Goal: Task Accomplishment & Management: Use online tool/utility

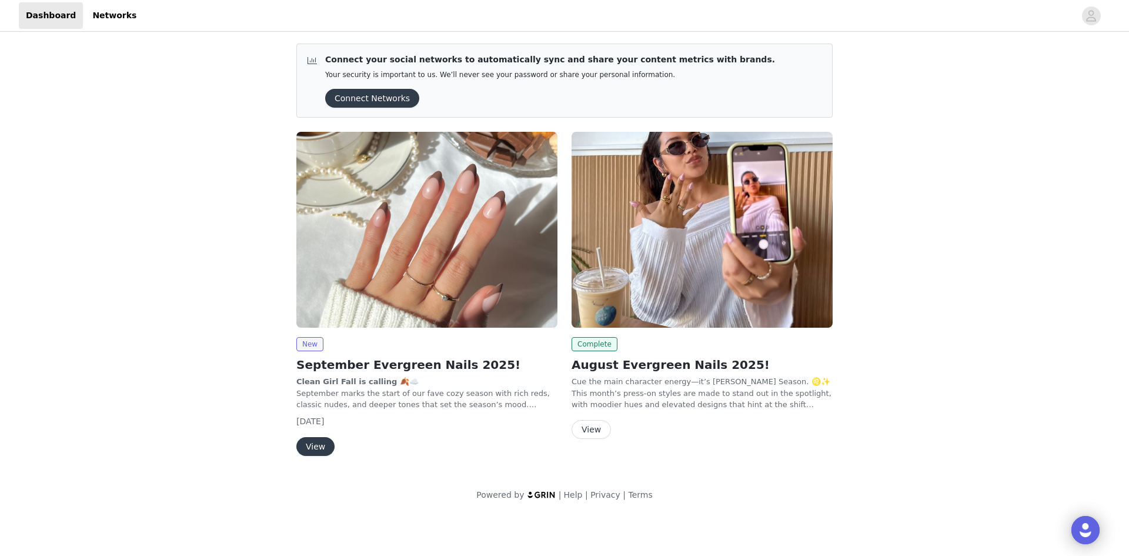
click at [582, 424] on button "View" at bounding box center [590, 429] width 39 height 19
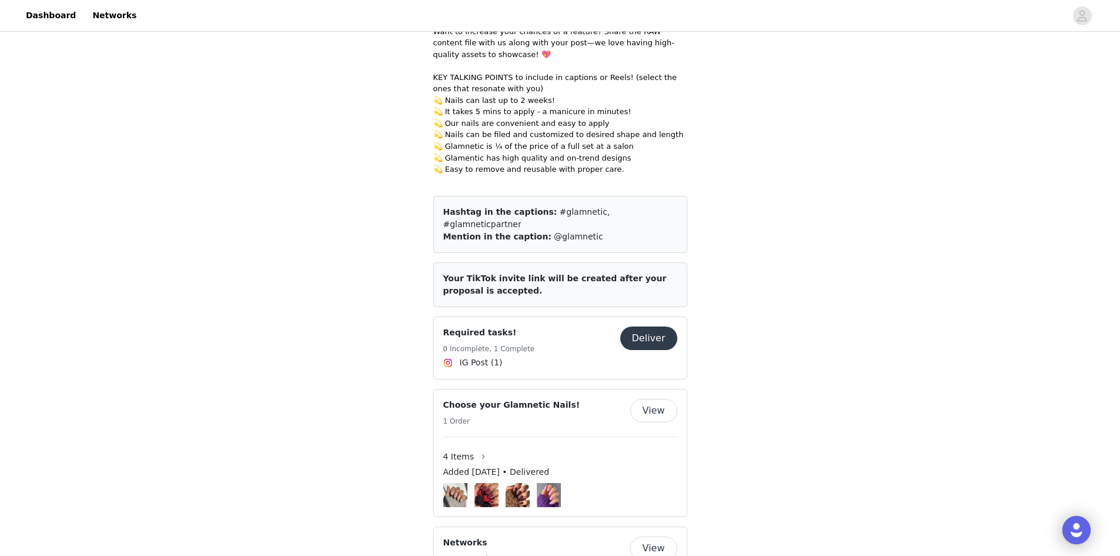
scroll to position [1117, 0]
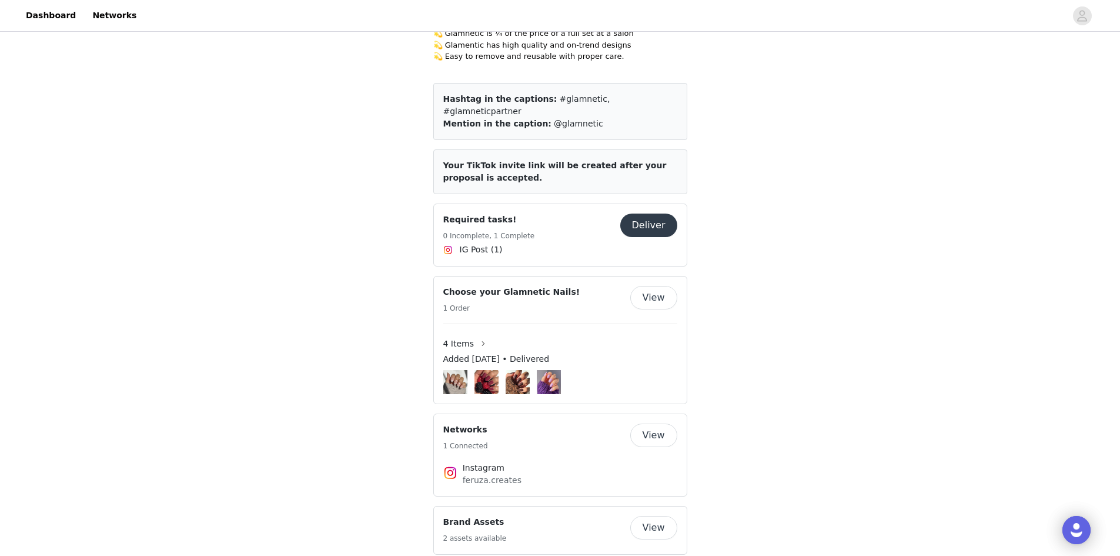
click at [655, 213] on button "Deliver" at bounding box center [648, 225] width 57 height 24
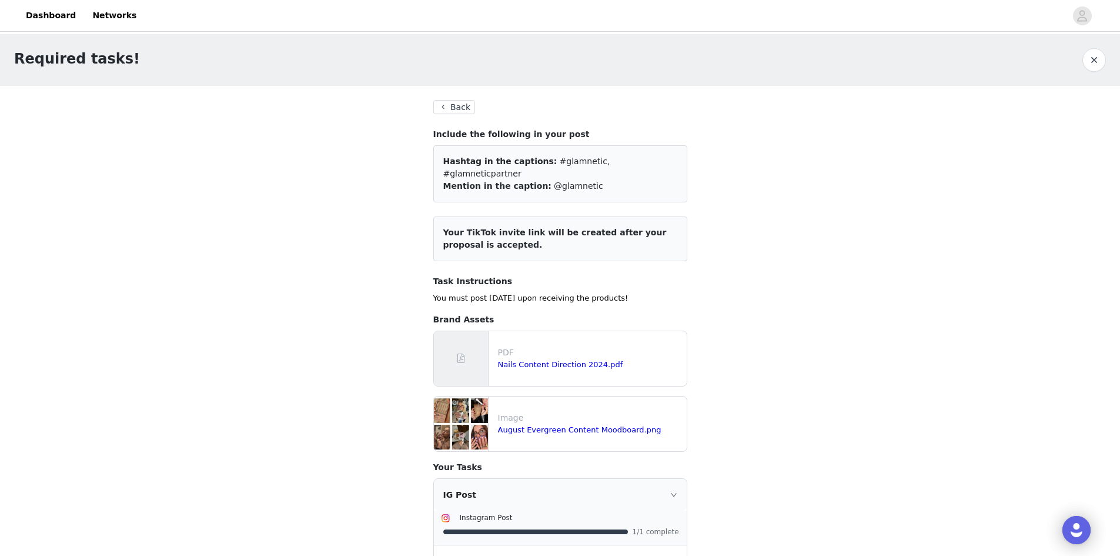
click at [450, 106] on button "Back" at bounding box center [454, 107] width 42 height 14
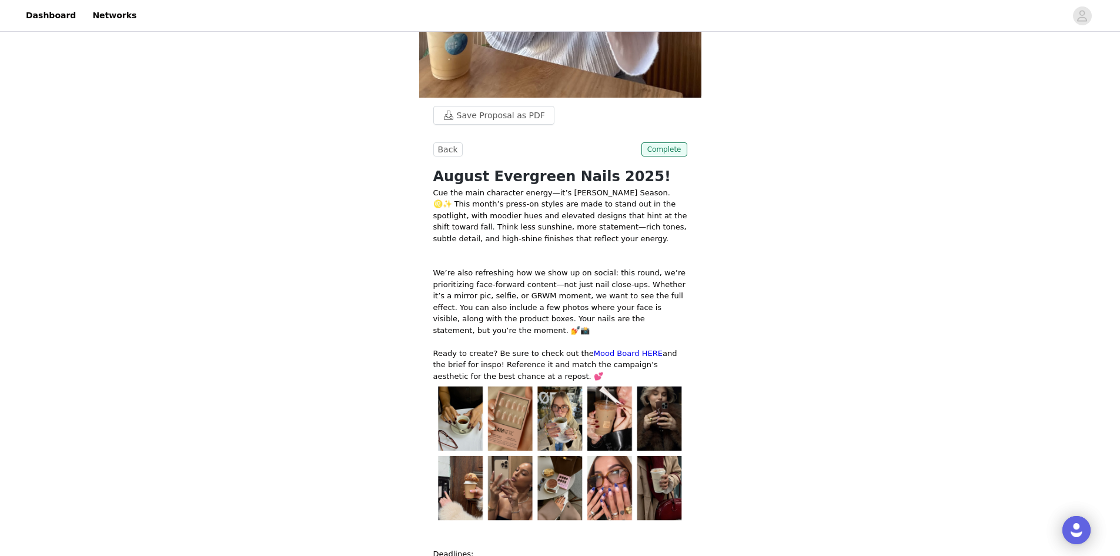
scroll to position [235, 0]
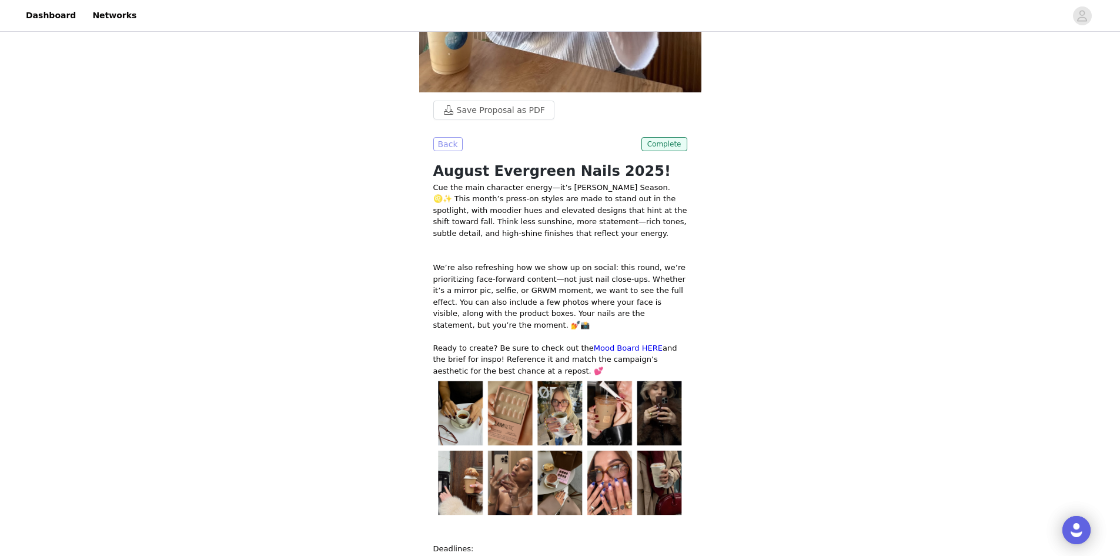
click at [447, 143] on button "Back" at bounding box center [447, 144] width 29 height 14
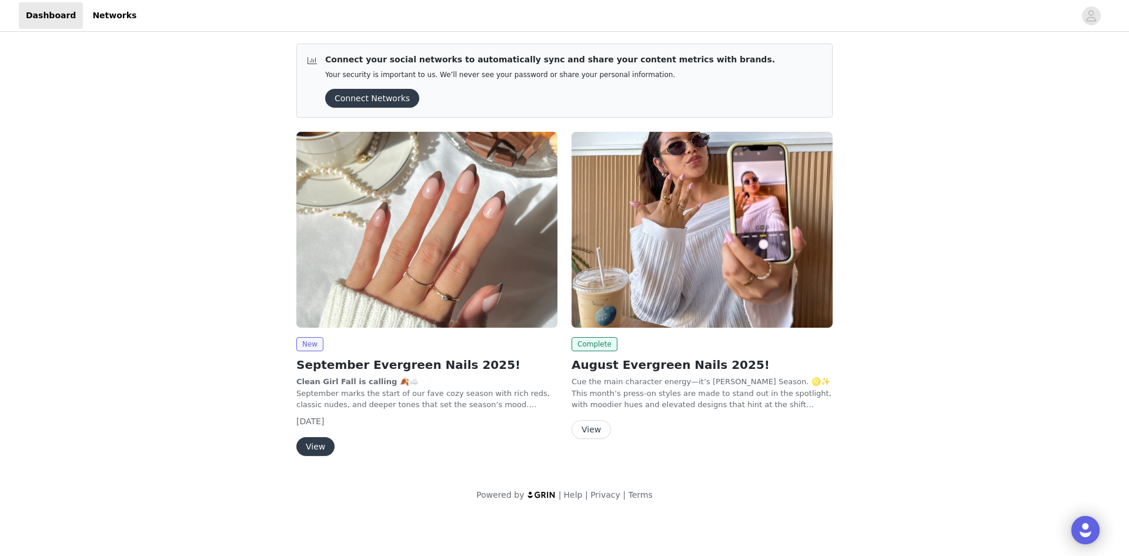
click at [388, 262] on img at bounding box center [426, 230] width 261 height 196
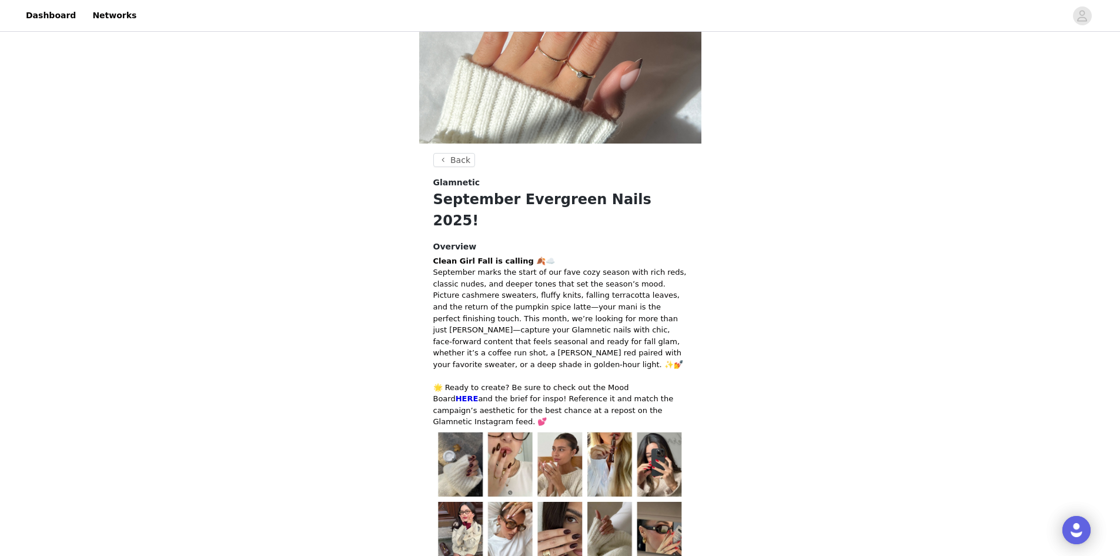
scroll to position [52, 0]
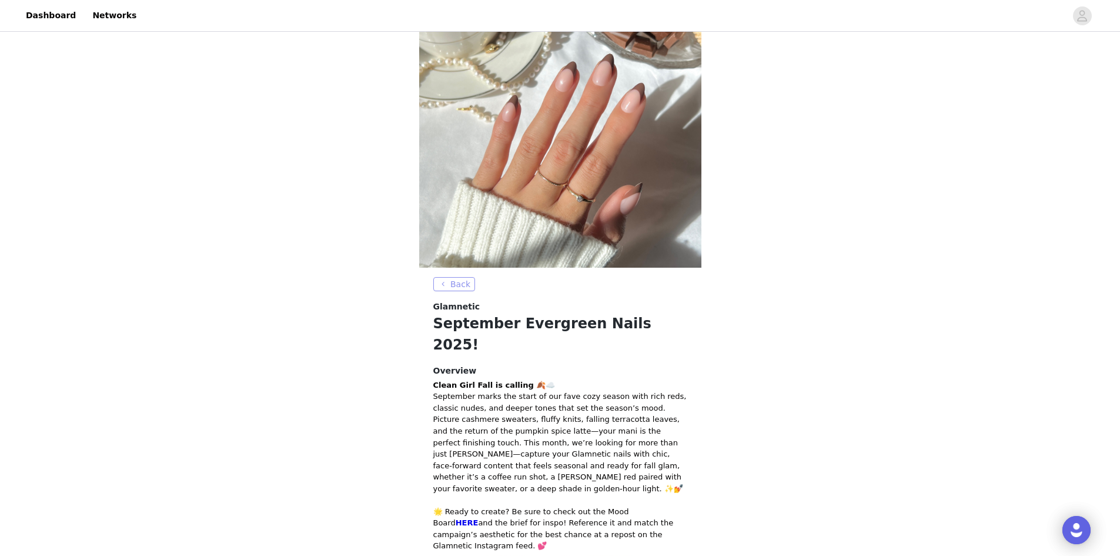
click at [464, 280] on button "Back" at bounding box center [454, 284] width 42 height 14
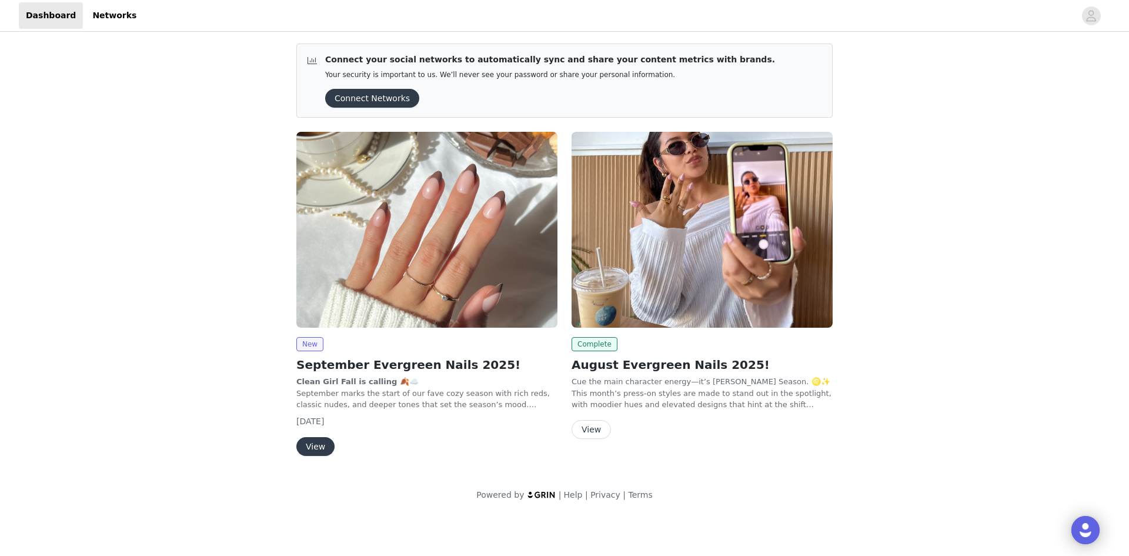
click at [605, 357] on h2 "August Evergreen Nails 2025!" at bounding box center [701, 365] width 261 height 18
click at [605, 343] on span "Complete" at bounding box center [594, 344] width 46 height 14
click at [607, 422] on div "View" at bounding box center [701, 429] width 261 height 19
click at [602, 424] on button "View" at bounding box center [590, 429] width 39 height 19
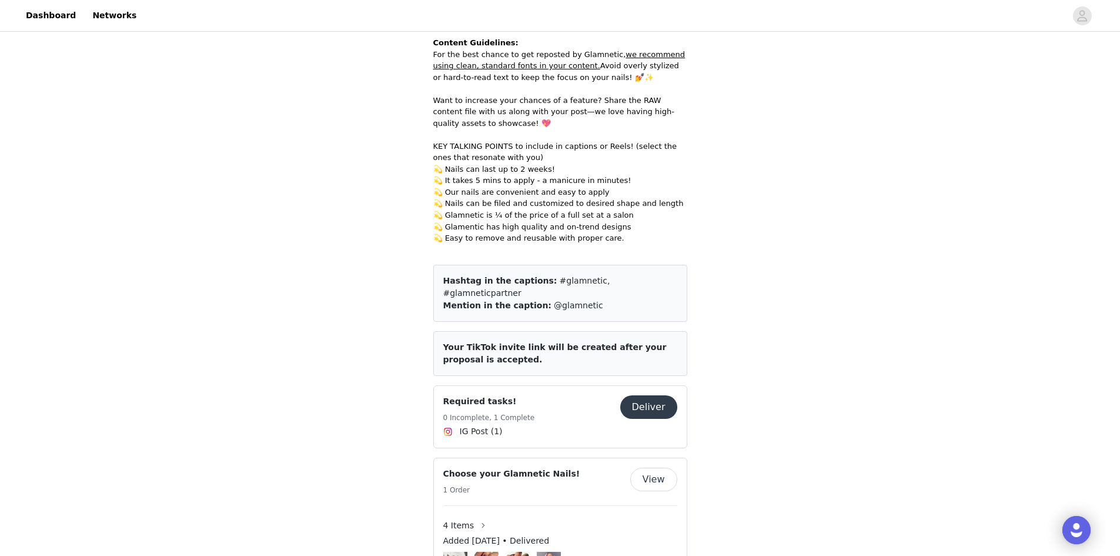
scroll to position [934, 0]
click at [638, 396] on button "Deliver" at bounding box center [648, 408] width 57 height 24
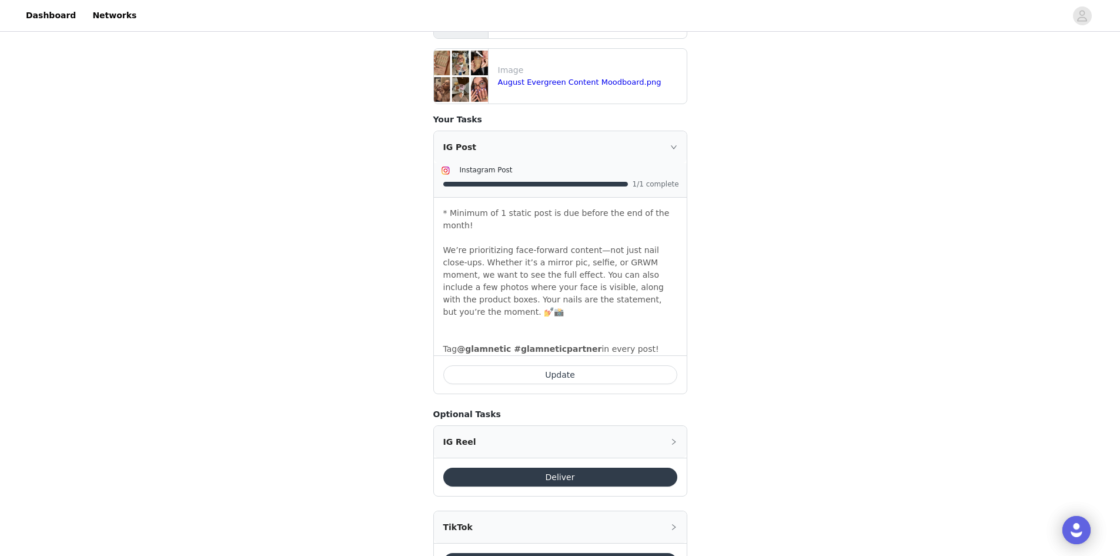
scroll to position [353, 0]
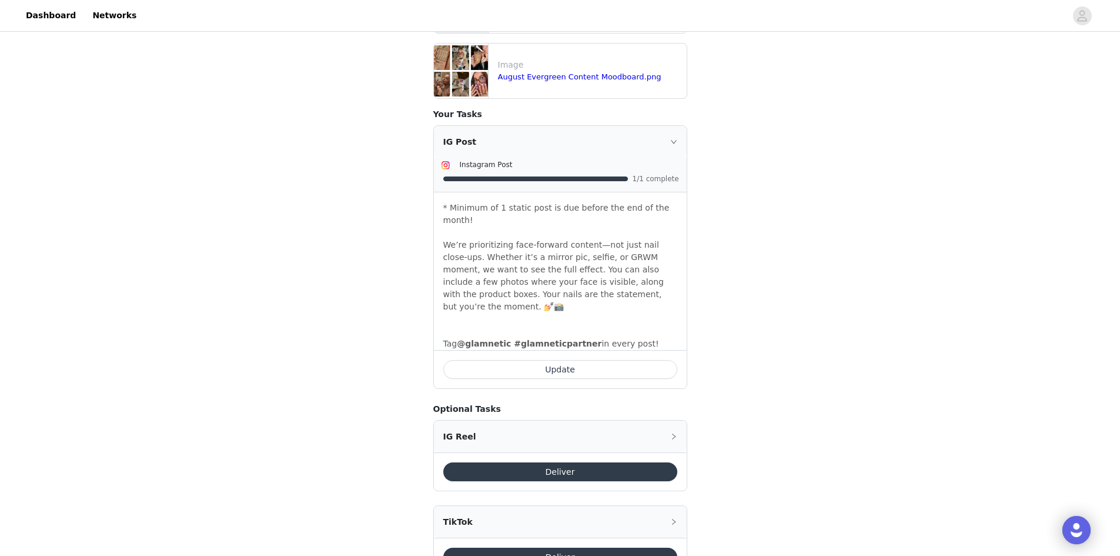
click at [600, 360] on button "Update" at bounding box center [560, 369] width 234 height 19
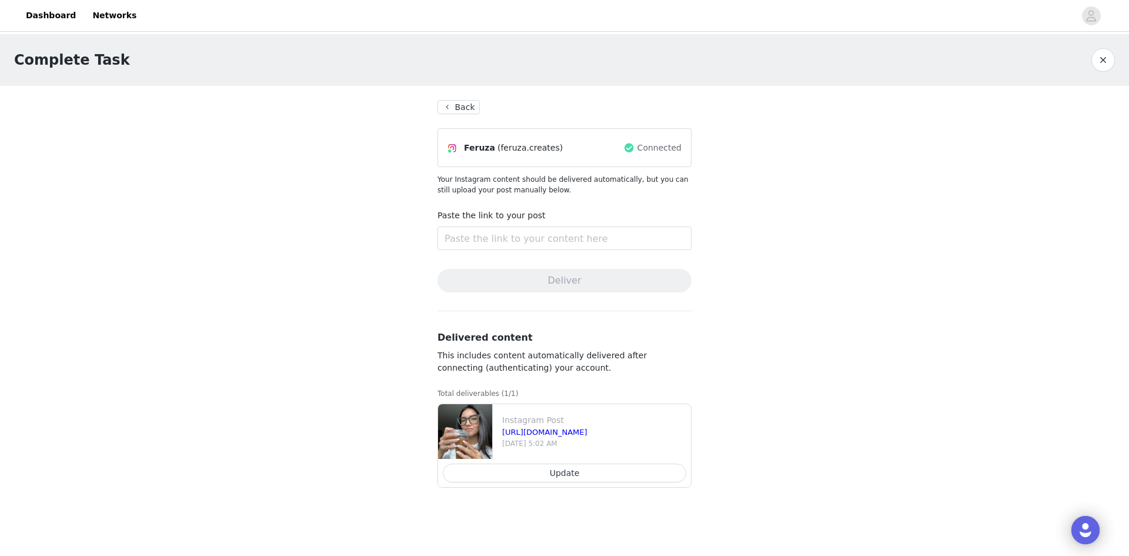
click at [474, 109] on button "Back" at bounding box center [458, 107] width 42 height 14
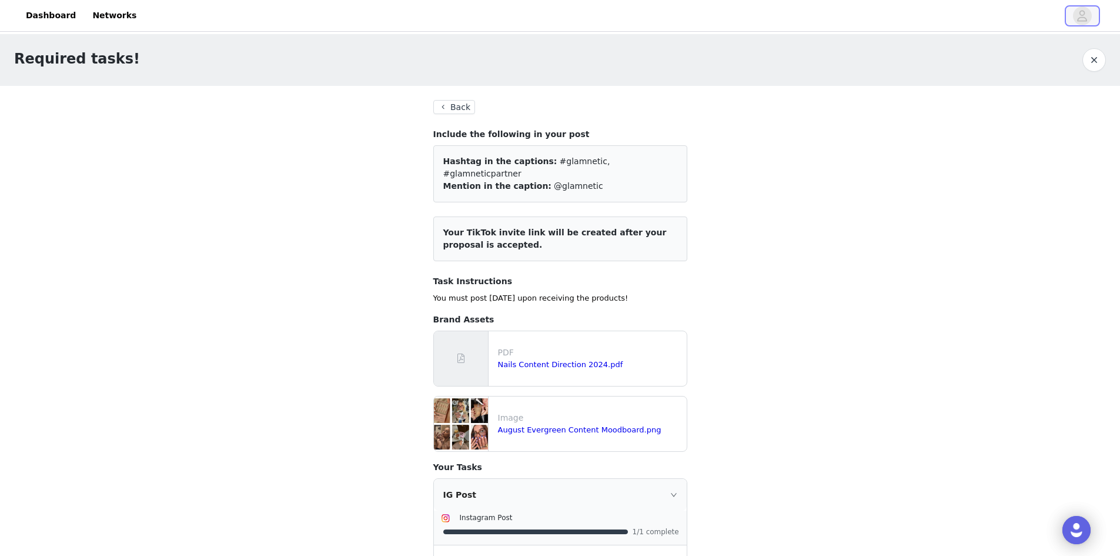
click at [1086, 16] on icon "avatar" at bounding box center [1081, 15] width 11 height 19
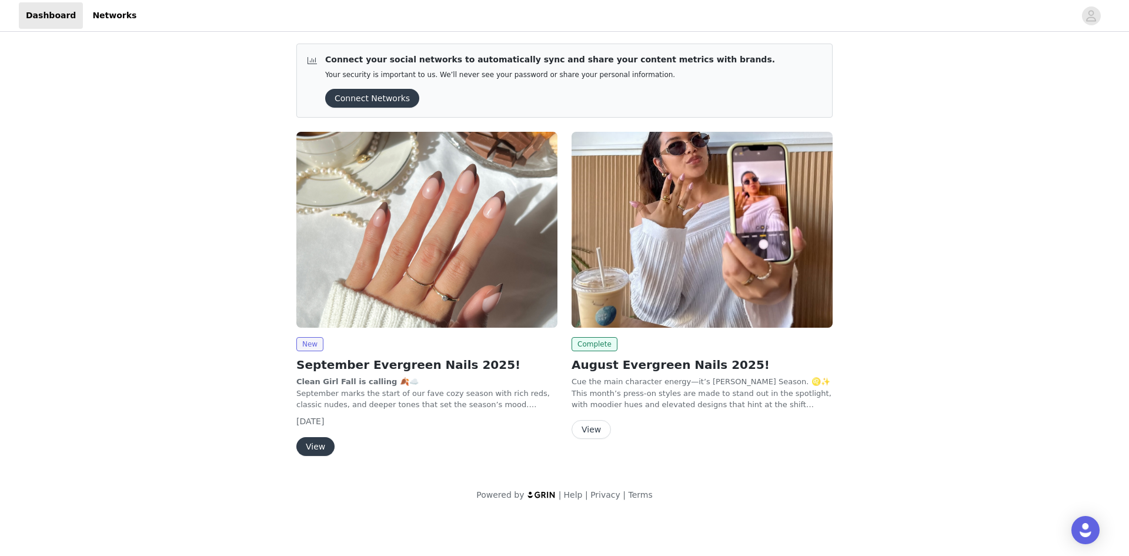
click at [587, 427] on button "View" at bounding box center [590, 429] width 39 height 19
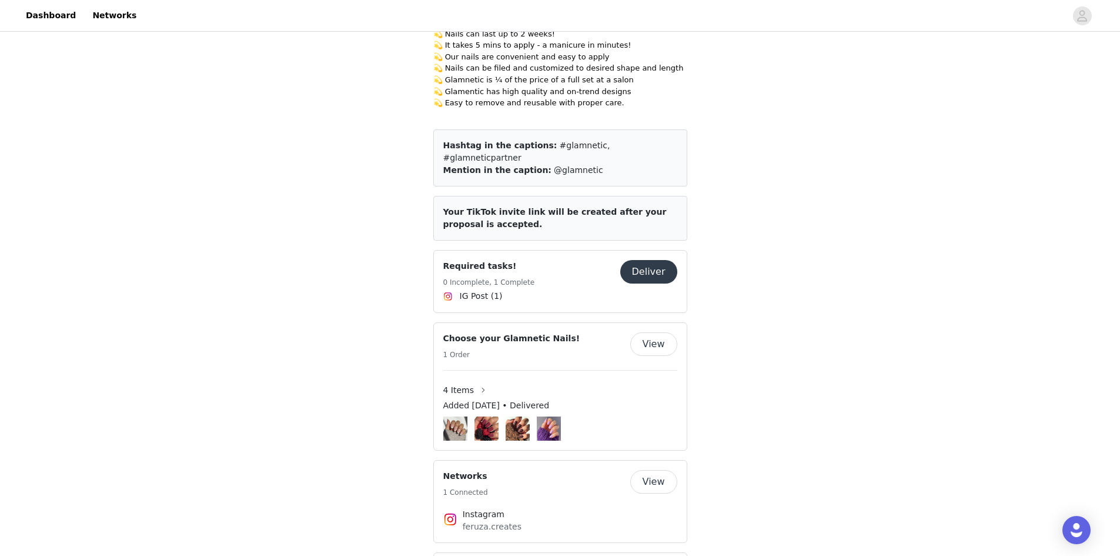
scroll to position [1052, 0]
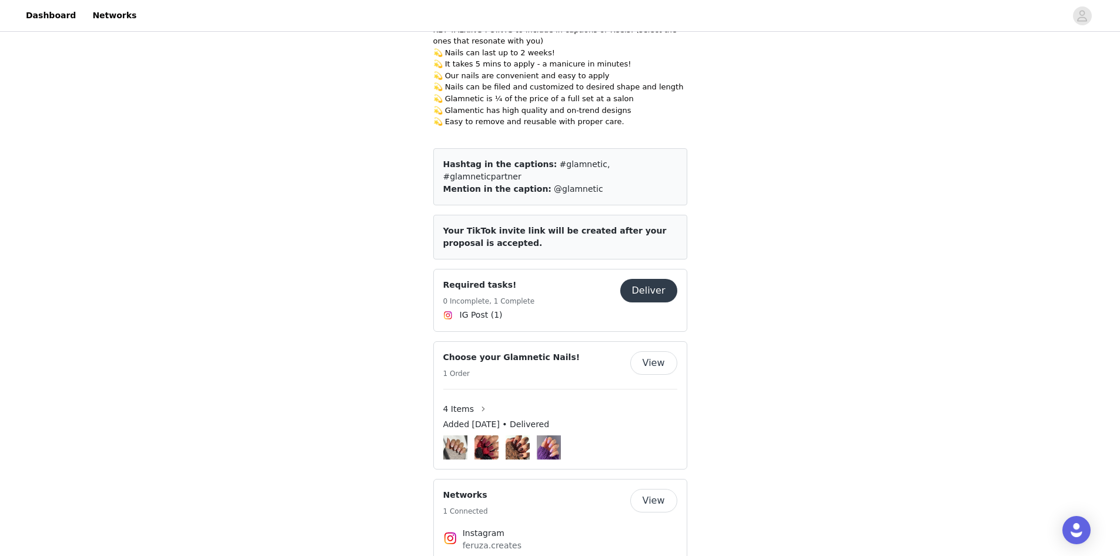
click at [645, 279] on button "Deliver" at bounding box center [648, 291] width 57 height 24
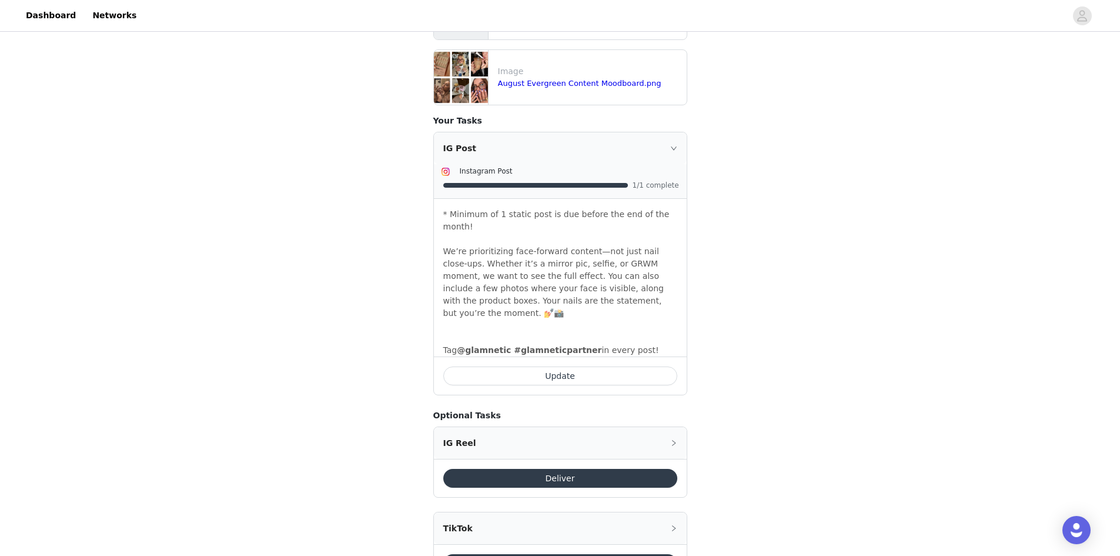
scroll to position [364, 0]
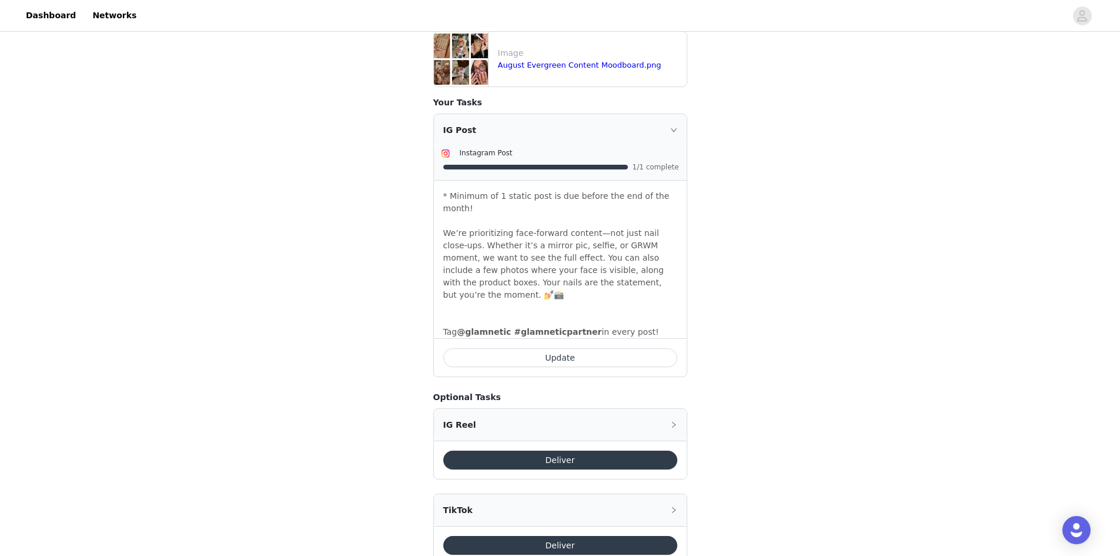
click at [788, 479] on div "Required tasks! Back Include the following in your post Hashtag in the captions…" at bounding box center [560, 131] width 1120 height 923
